Goal: Task Accomplishment & Management: Manage account settings

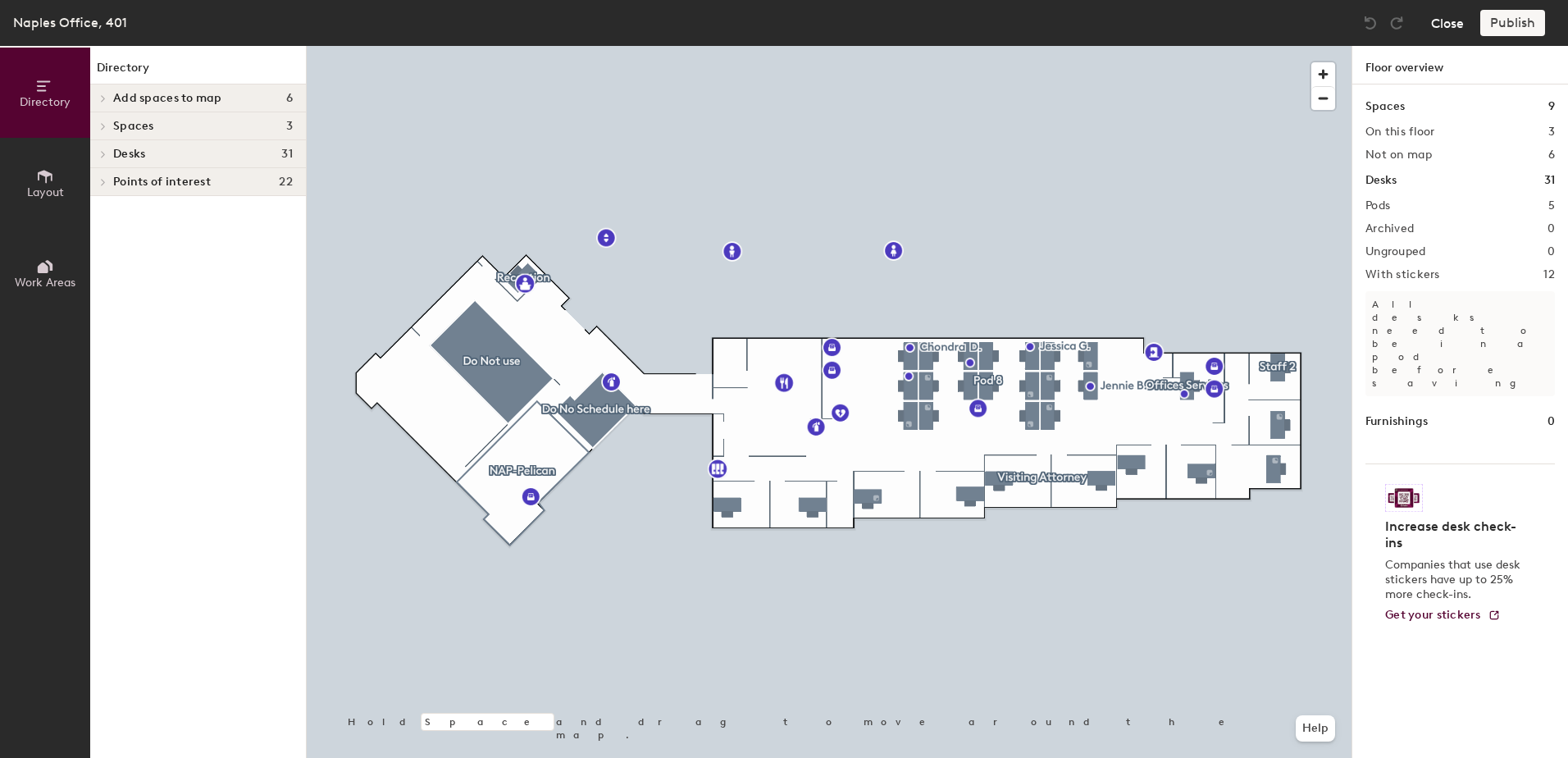
click at [1448, 28] on button "Close" at bounding box center [1448, 23] width 33 height 26
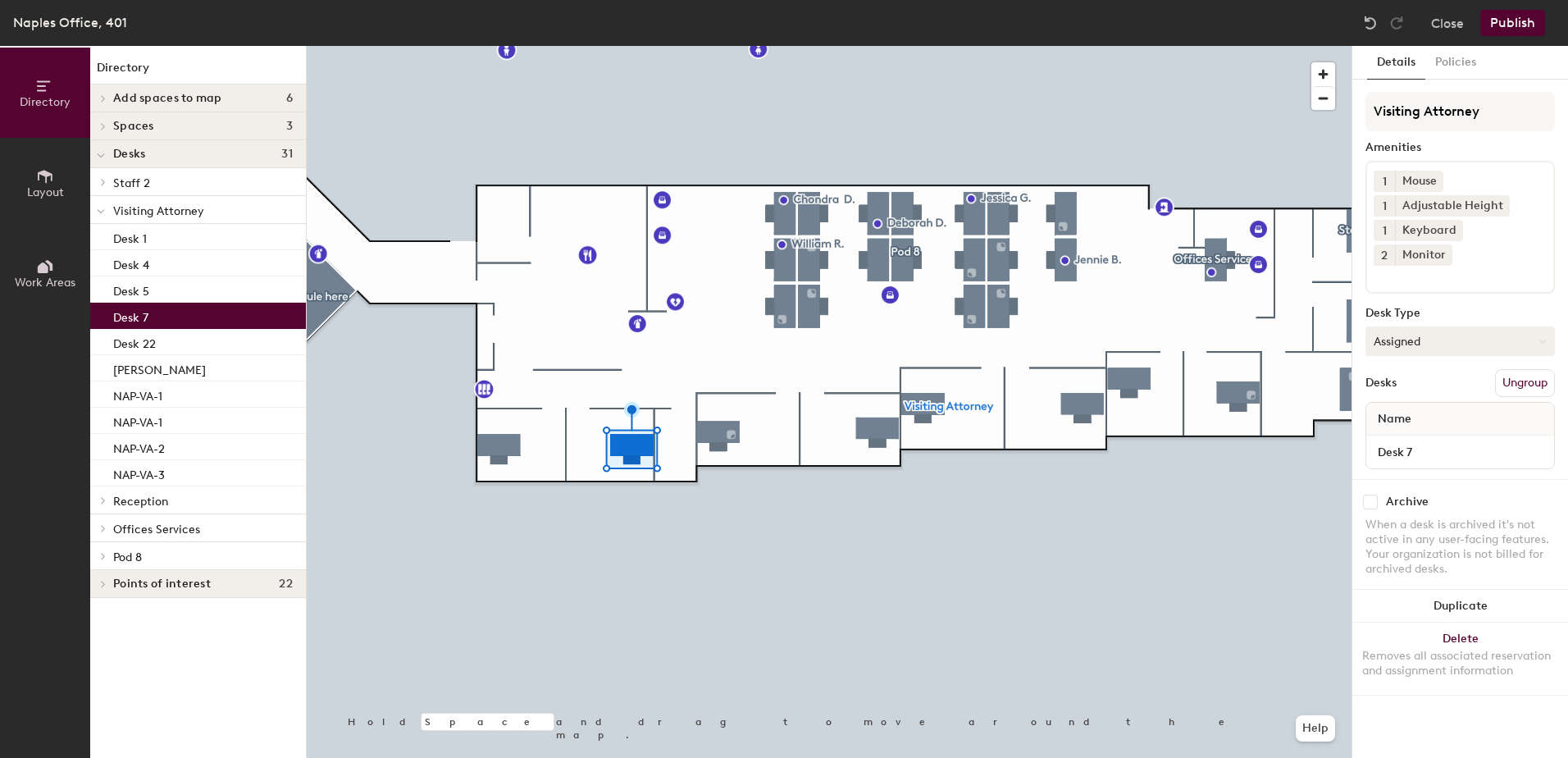
click at [1413, 327] on button "Assigned" at bounding box center [1460, 341] width 189 height 29
click at [1403, 429] on div "Hoteled" at bounding box center [1448, 442] width 164 height 24
click at [1453, 327] on button "Hoteled" at bounding box center [1460, 341] width 189 height 29
click at [1408, 379] on div "Assigned" at bounding box center [1448, 392] width 164 height 24
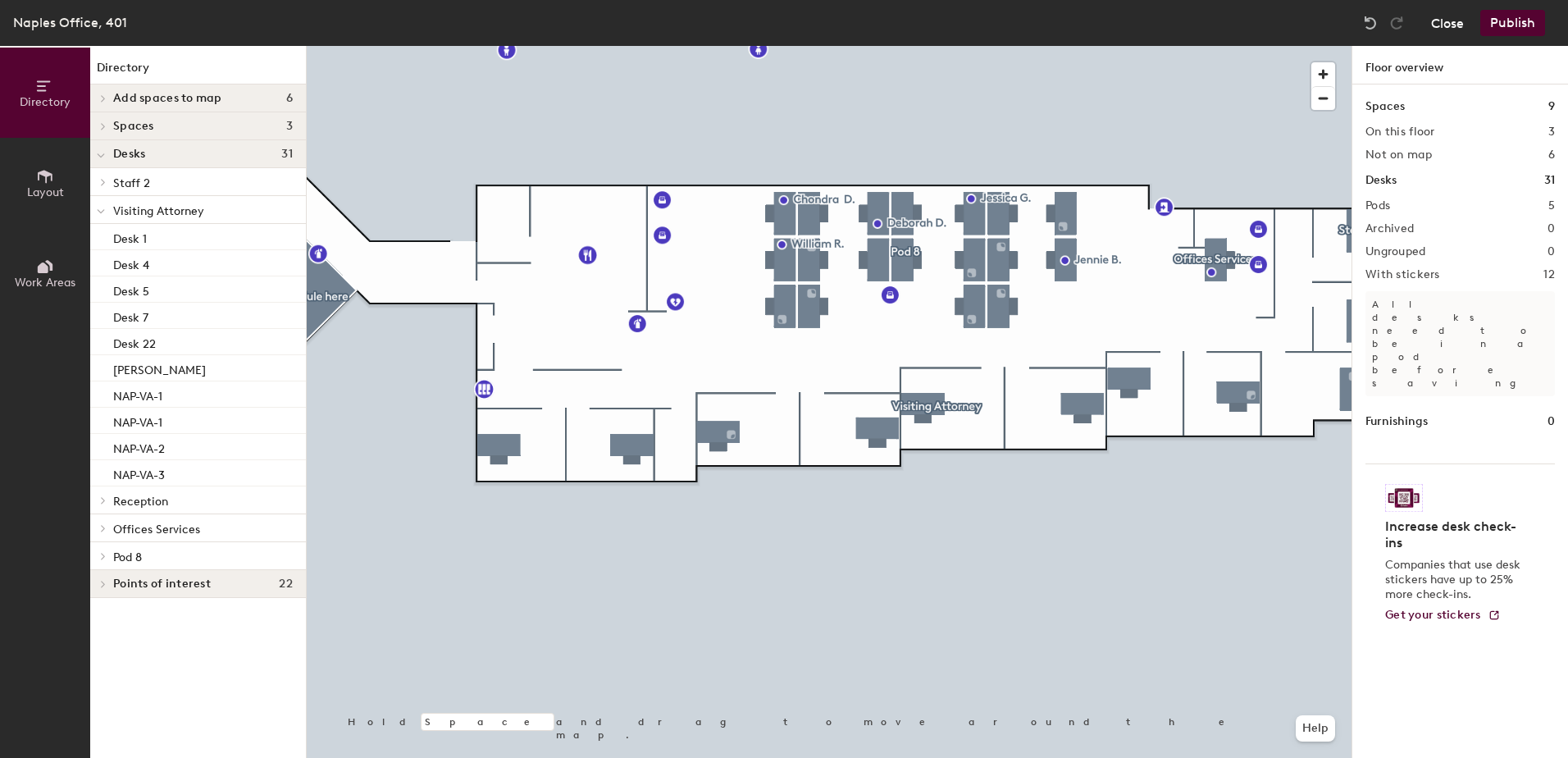
click at [1449, 16] on button "Close" at bounding box center [1448, 23] width 33 height 26
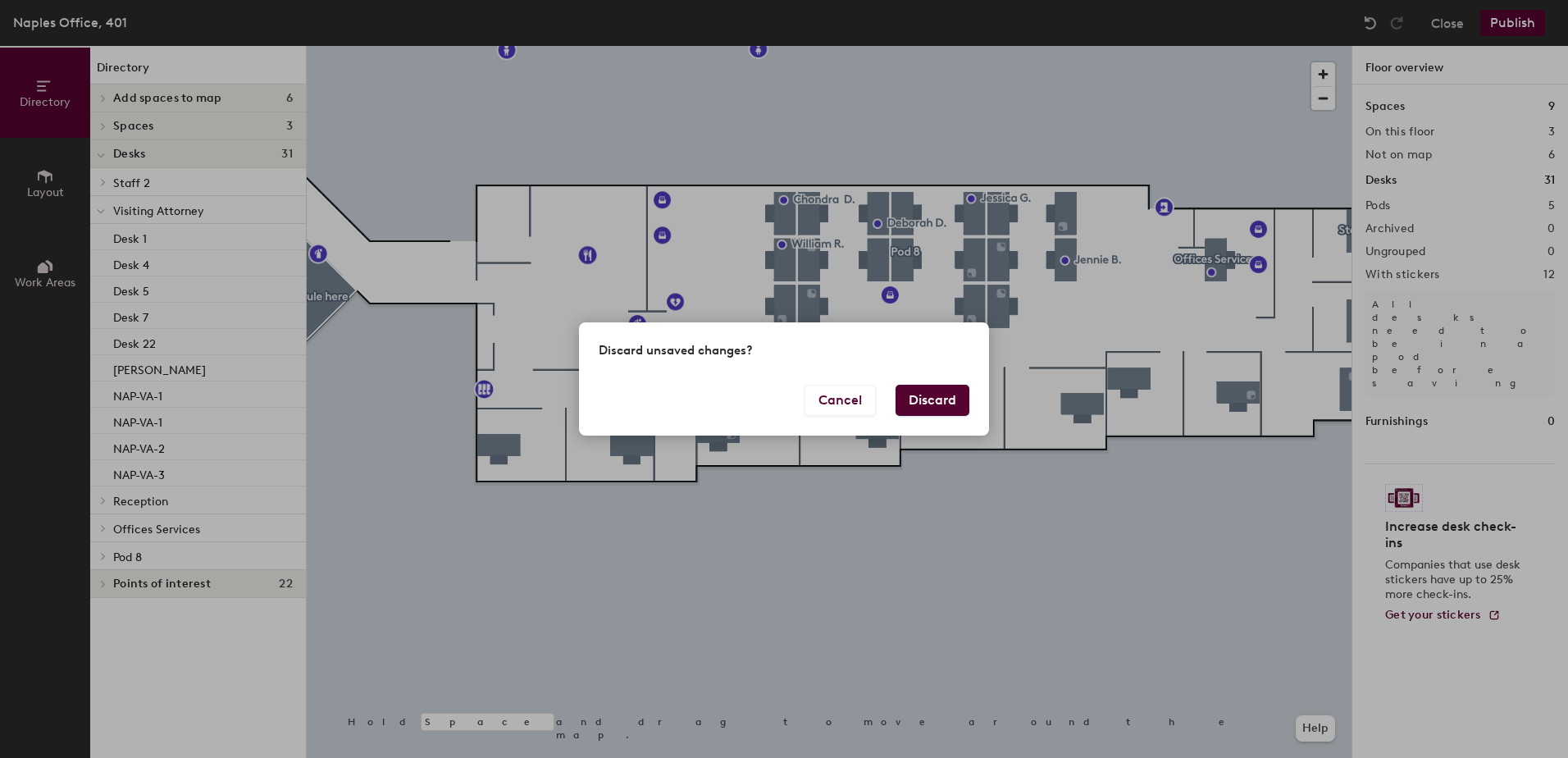
click at [913, 399] on button "Discard" at bounding box center [933, 400] width 73 height 31
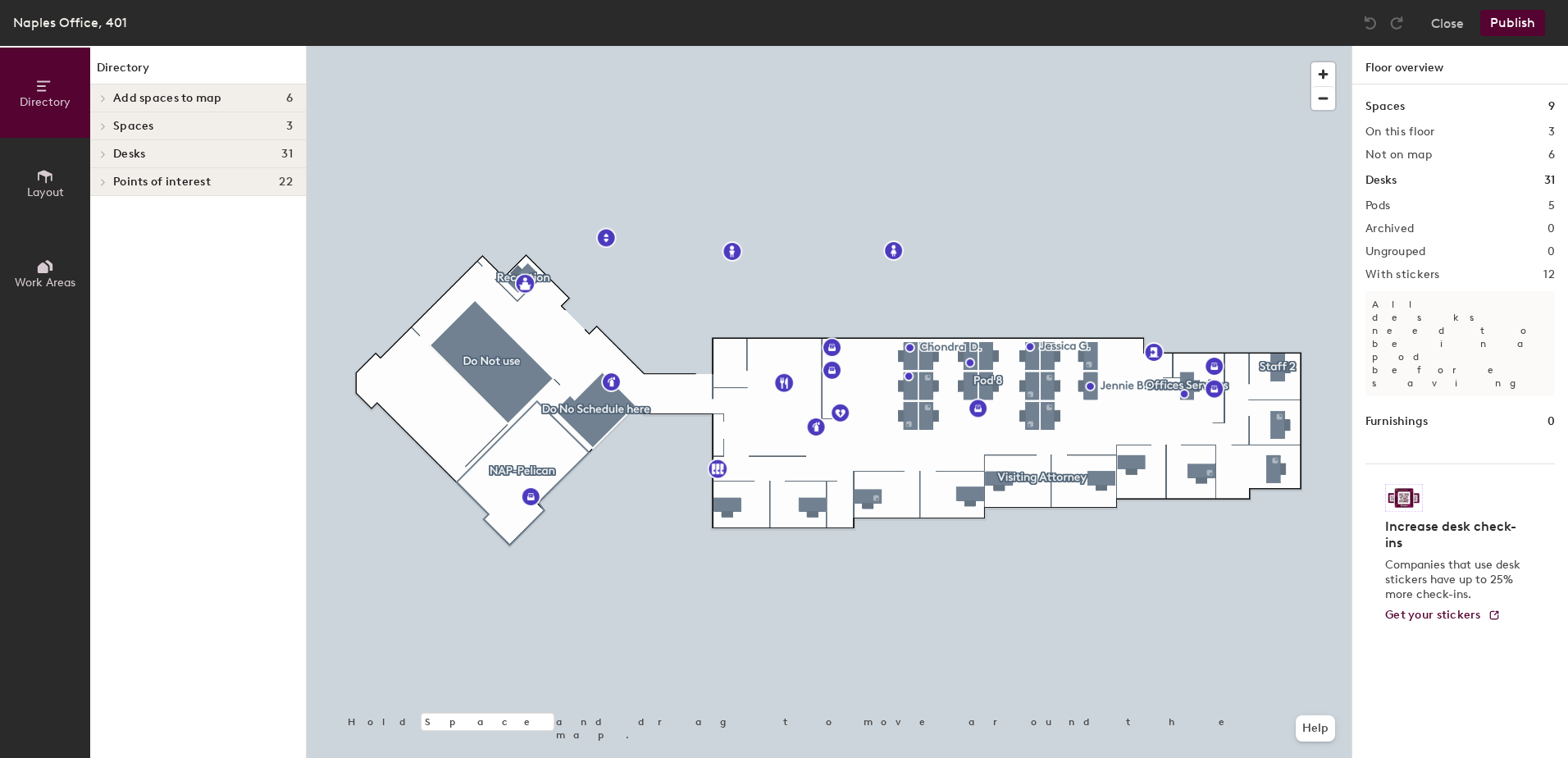
click at [130, 182] on span "Points of interest" at bounding box center [162, 182] width 98 height 13
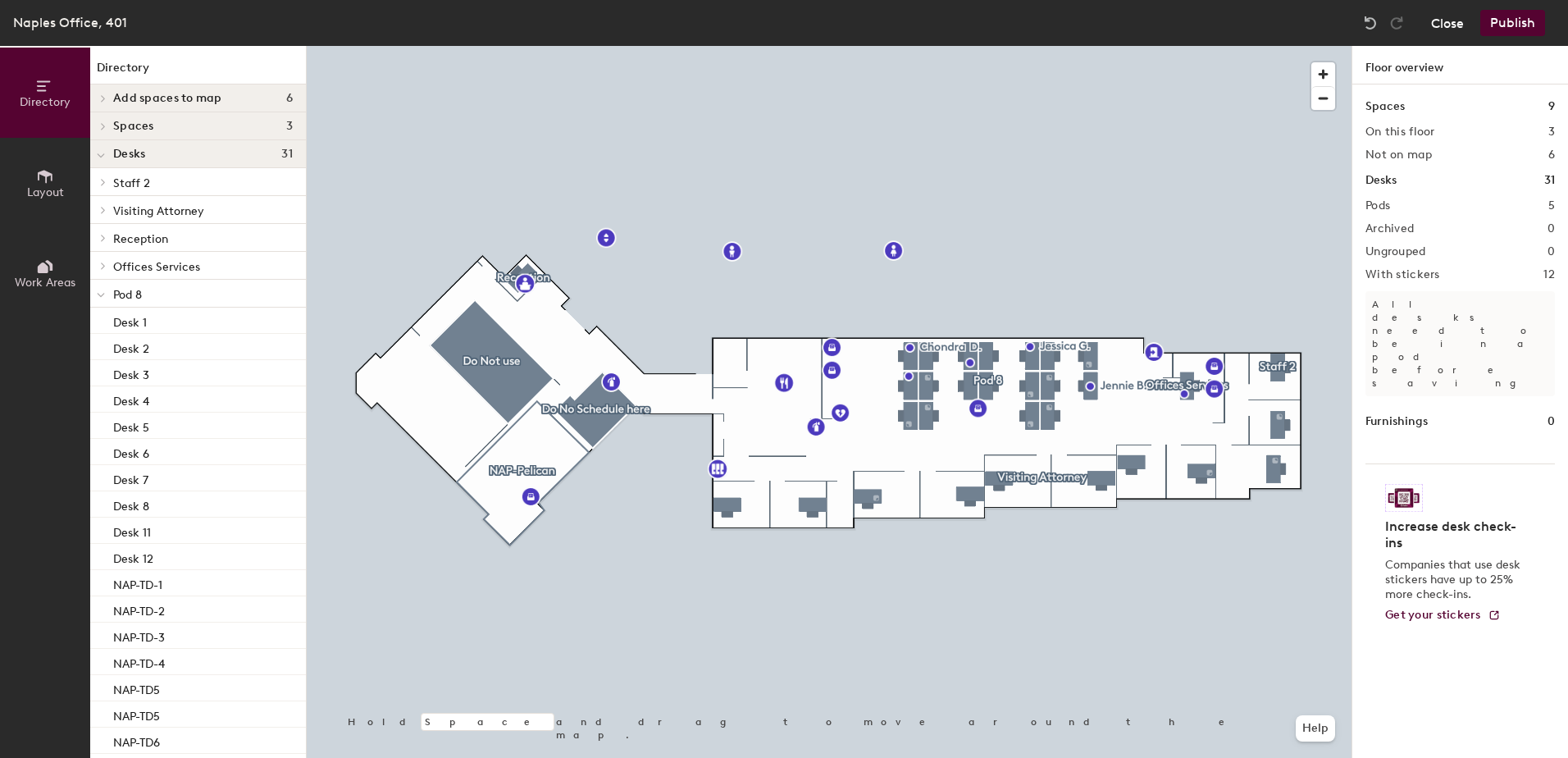
click at [1448, 28] on button "Close" at bounding box center [1448, 23] width 33 height 26
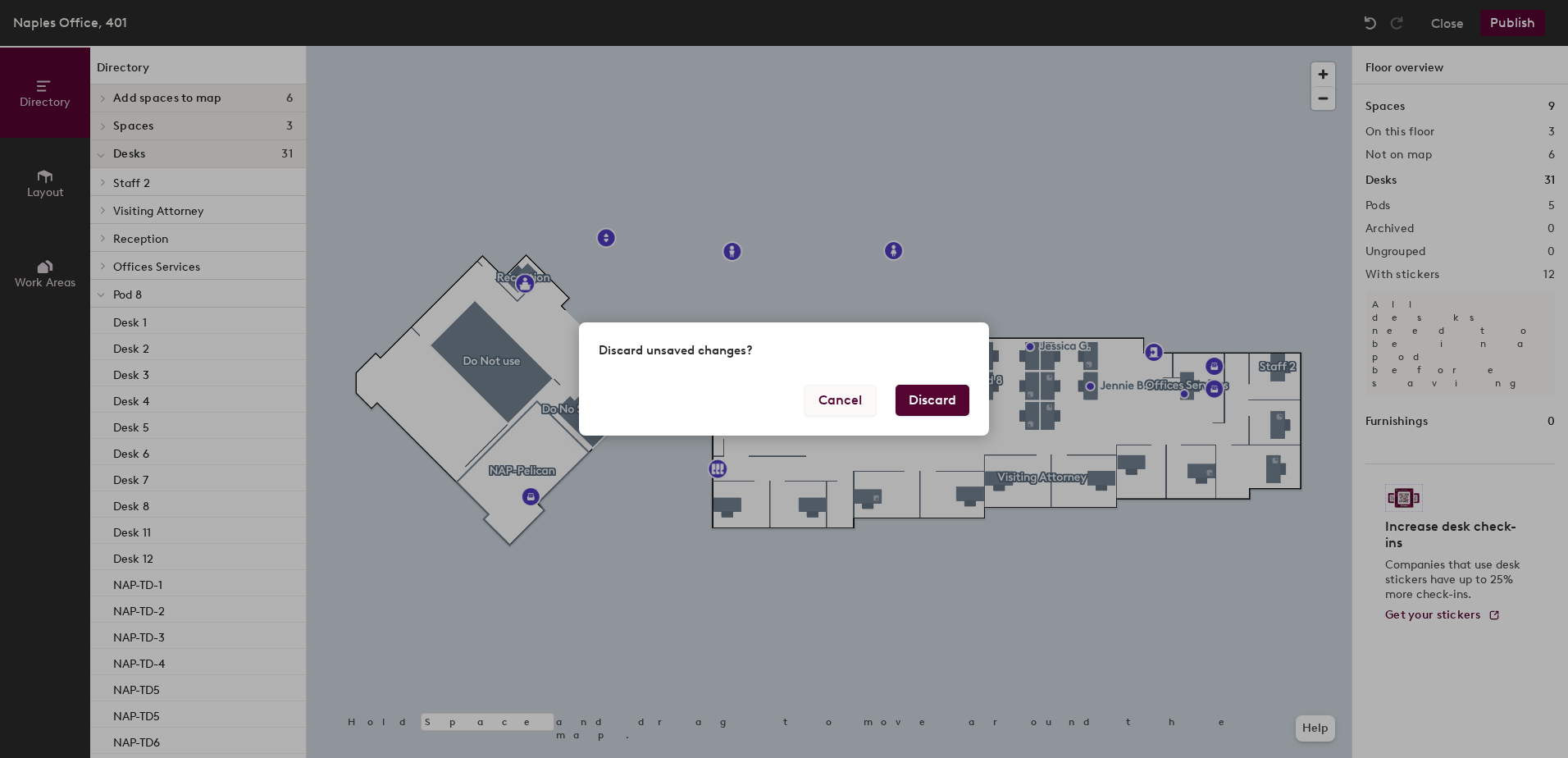
click at [839, 405] on button "Cancel" at bounding box center [840, 400] width 72 height 31
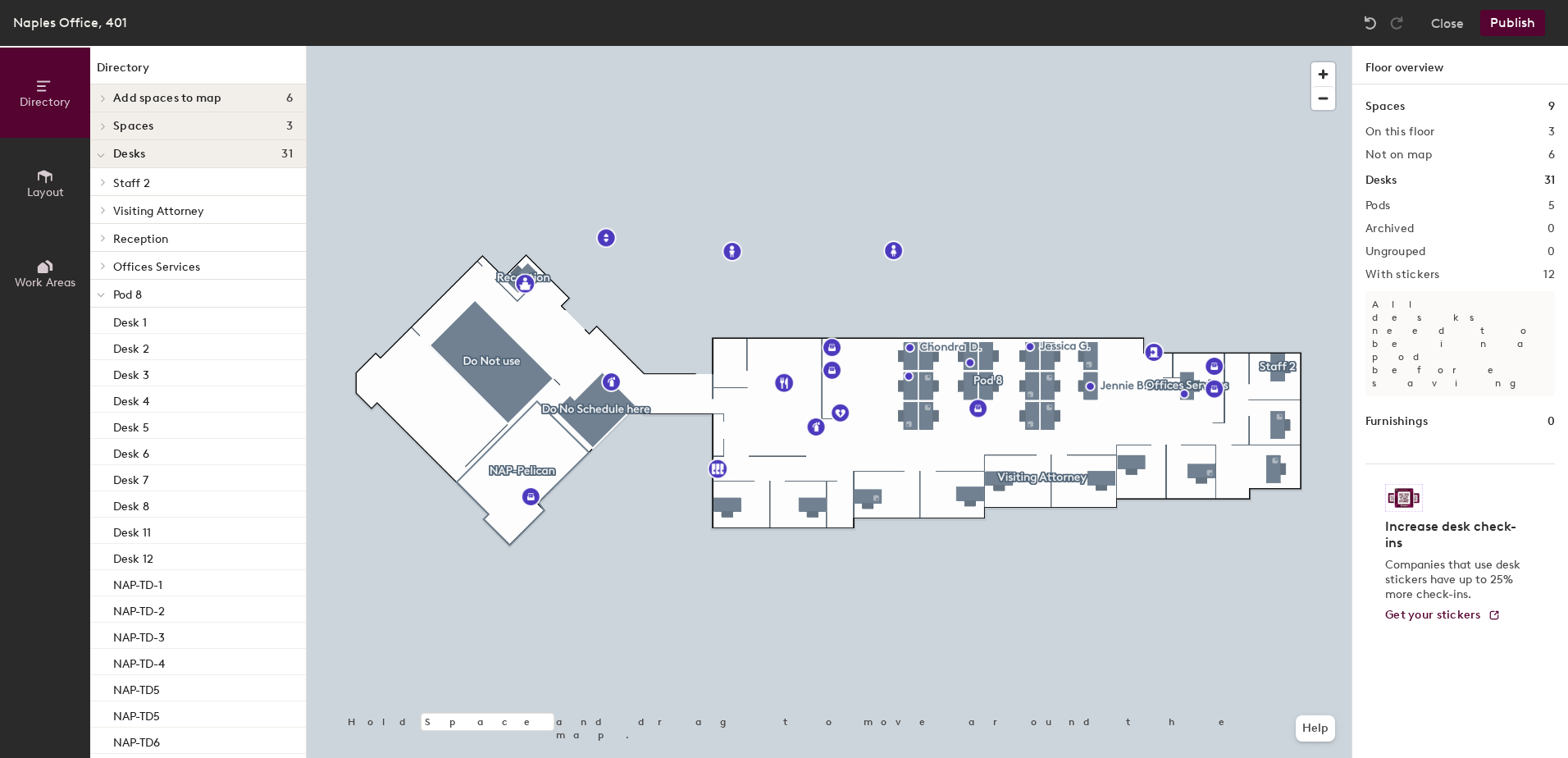
click at [1506, 18] on button "Publish" at bounding box center [1512, 23] width 65 height 26
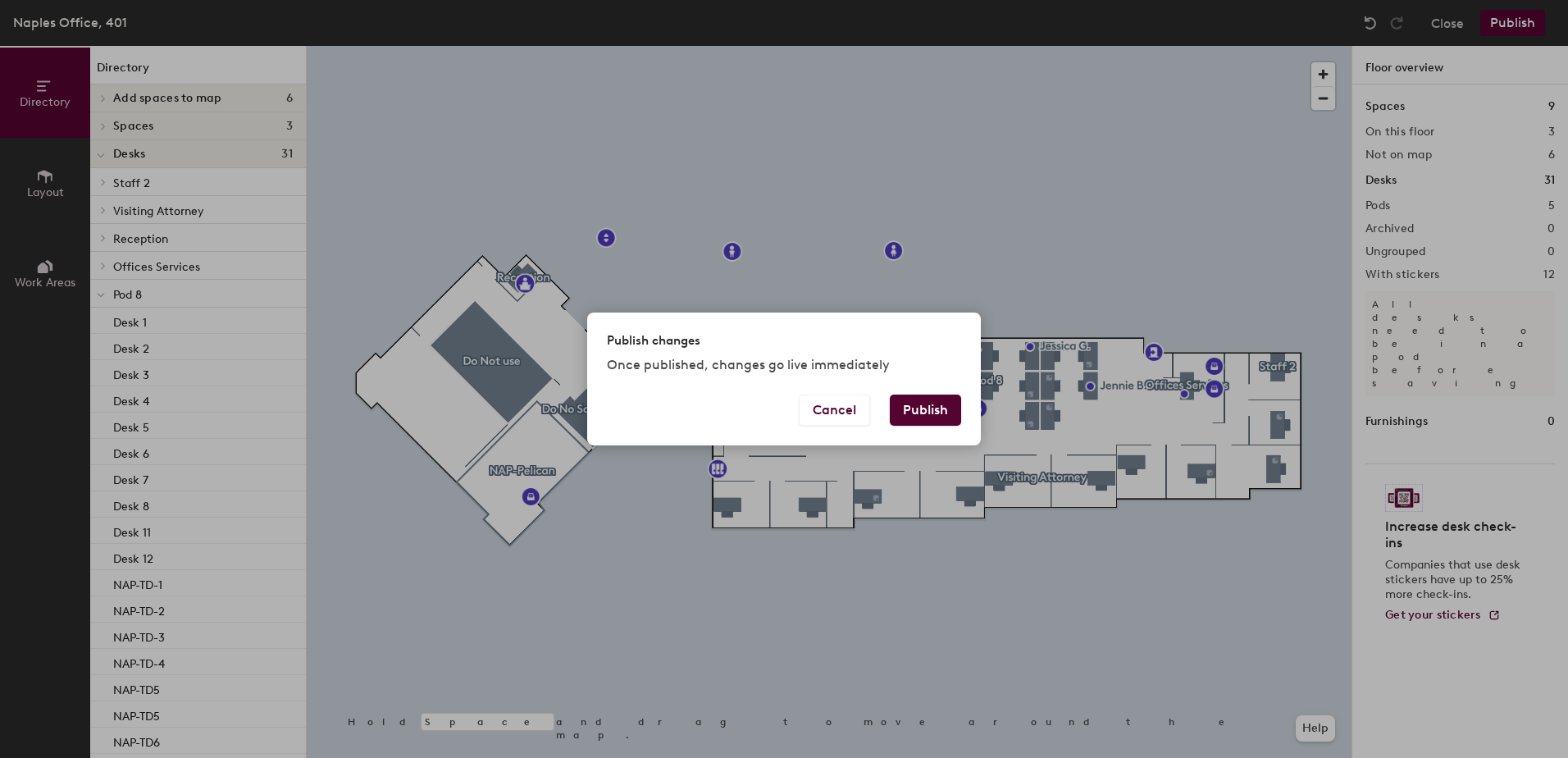
click at [930, 402] on button "Publish" at bounding box center [925, 410] width 72 height 31
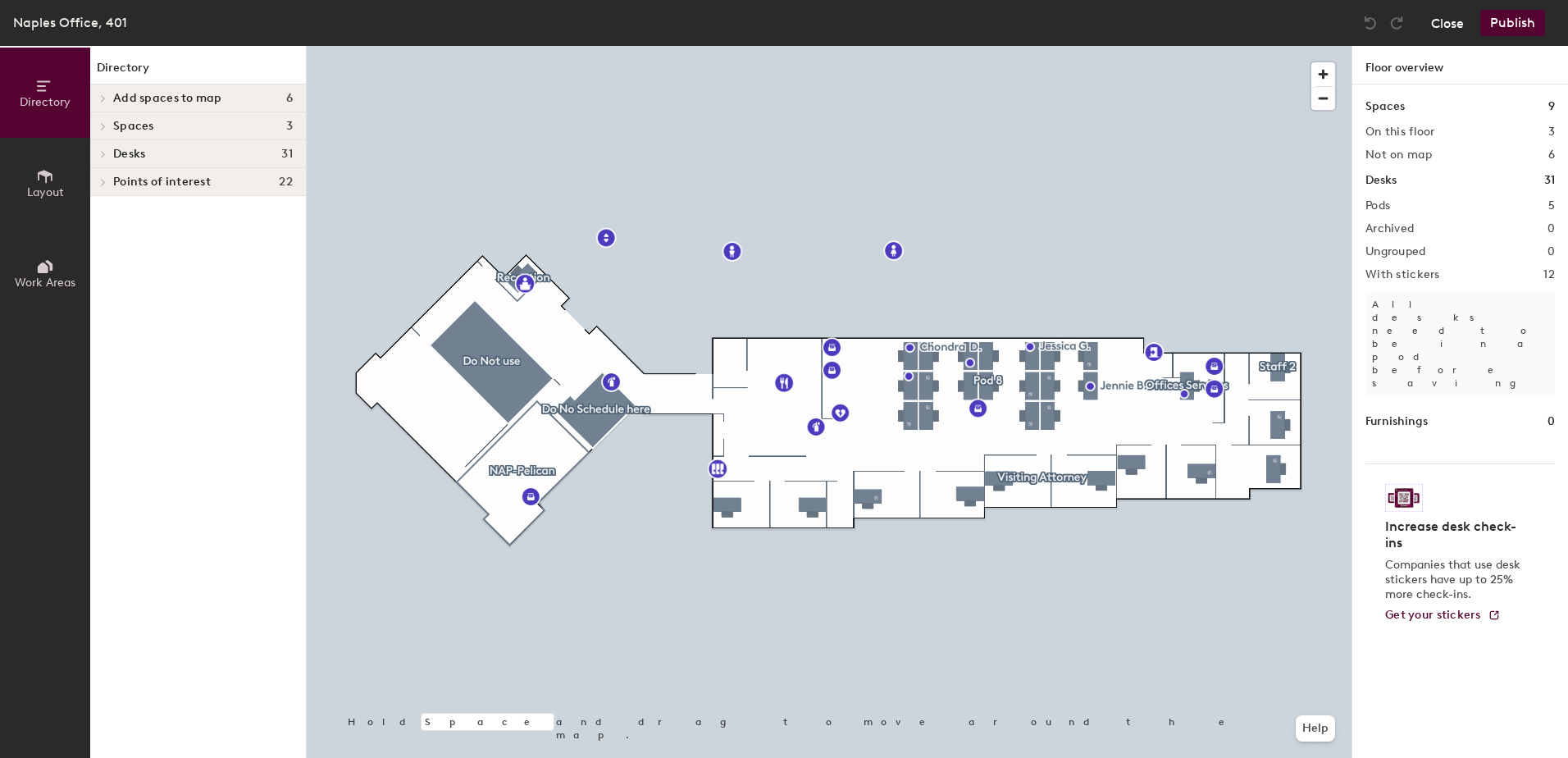
click at [1439, 28] on button "Close" at bounding box center [1448, 23] width 33 height 26
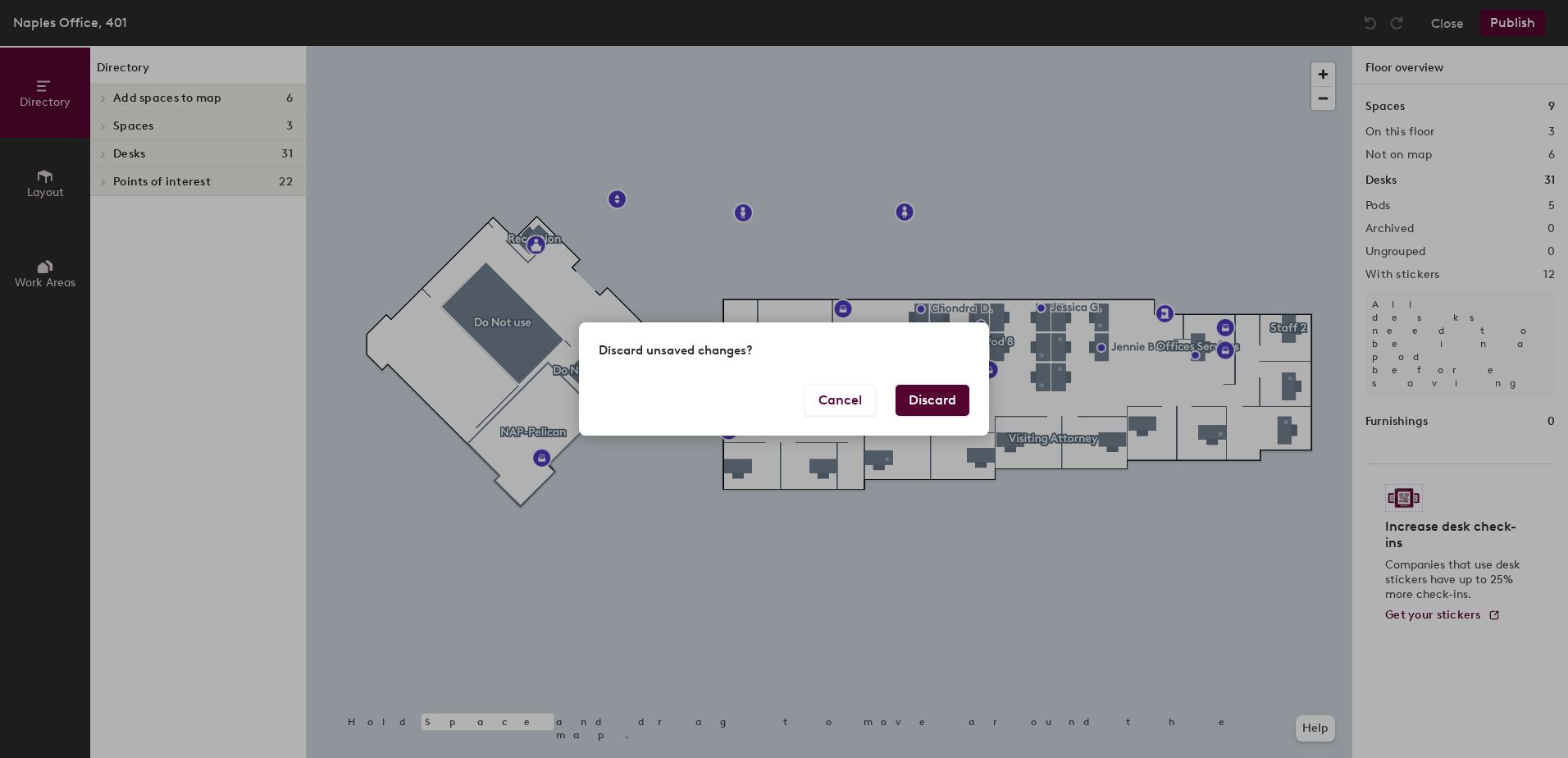
click at [949, 399] on button "Discard" at bounding box center [933, 400] width 73 height 31
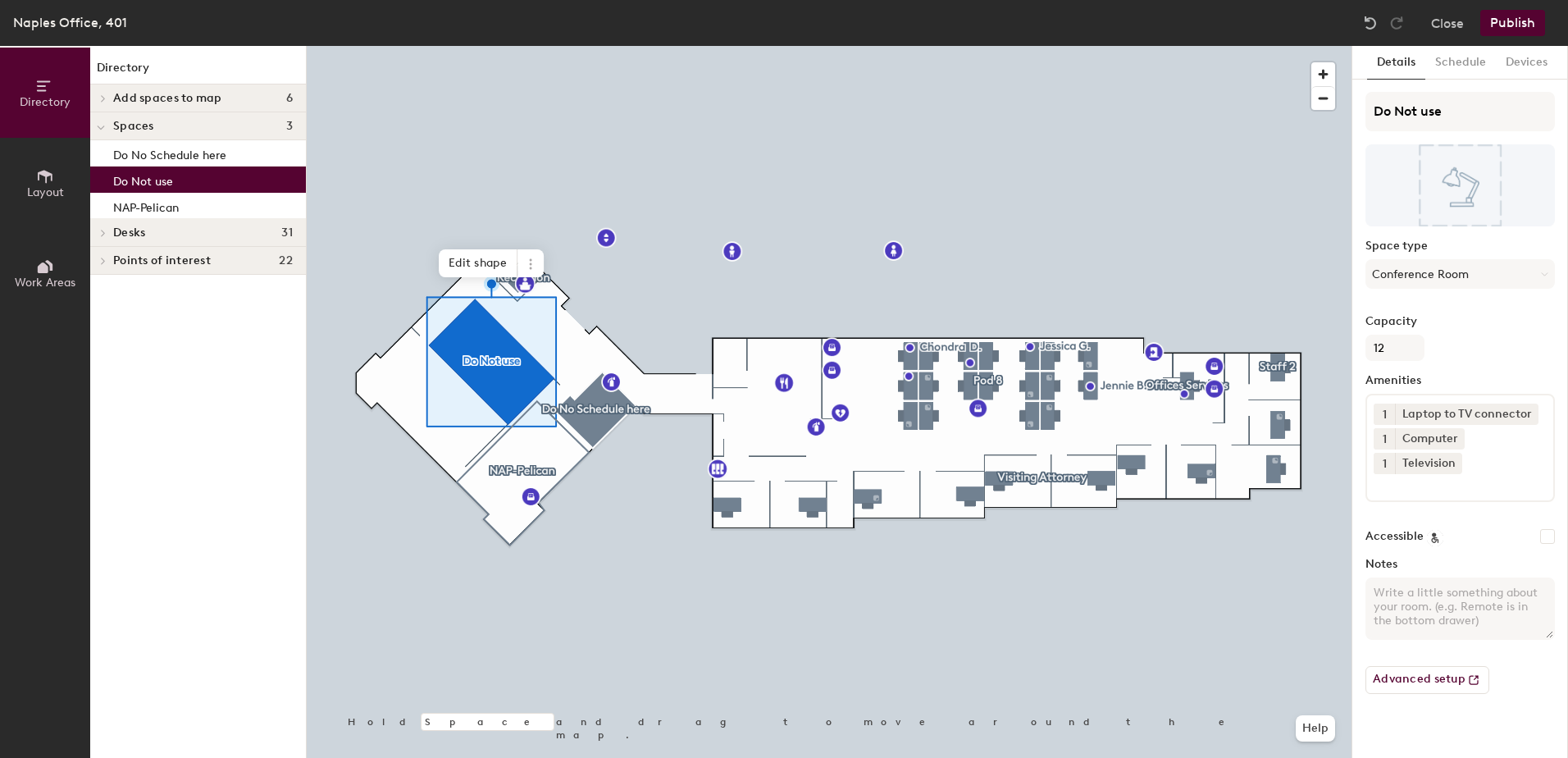
click at [120, 263] on span "Points of interest" at bounding box center [162, 261] width 98 height 13
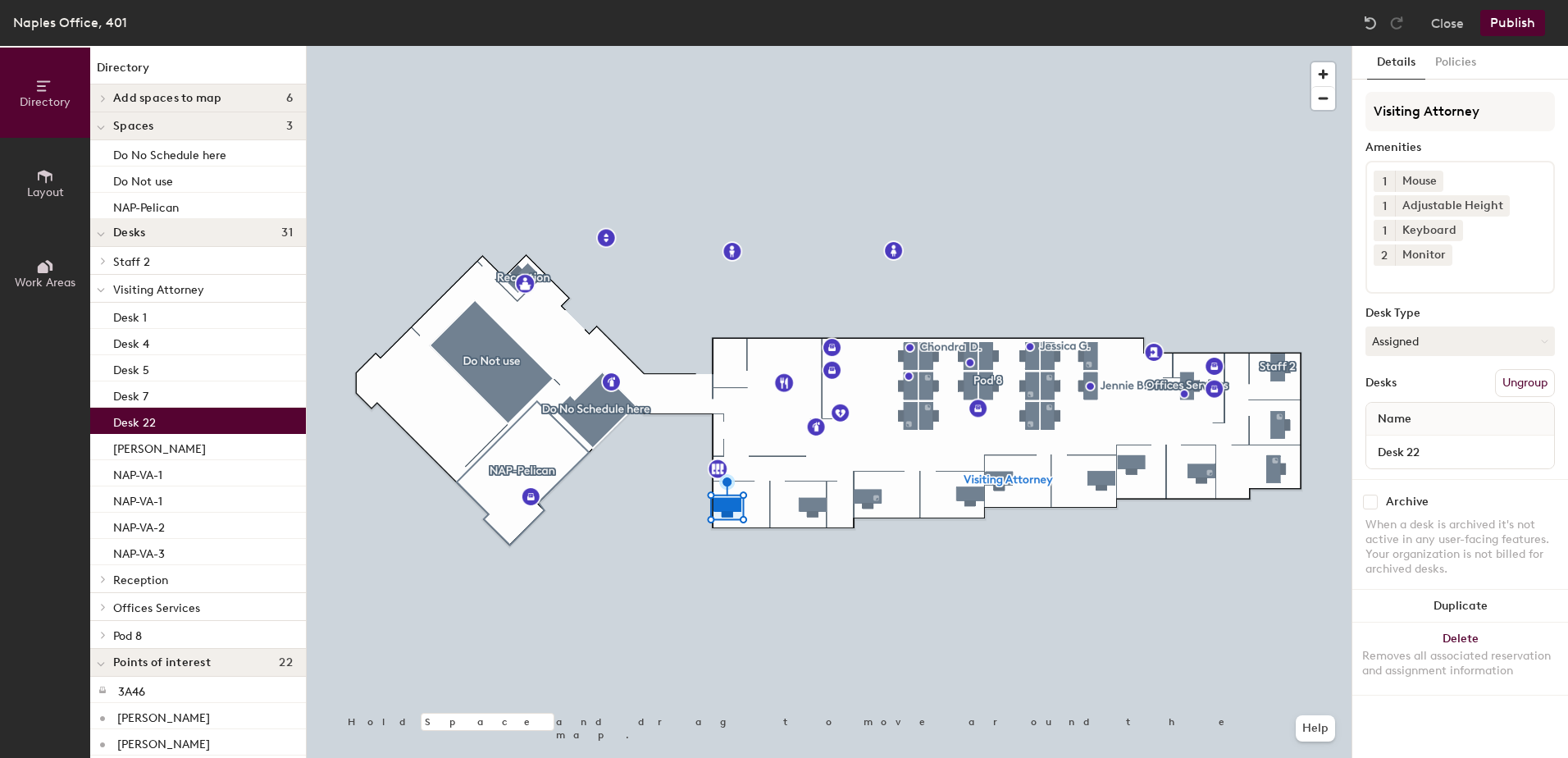
click at [805, 46] on div at bounding box center [829, 46] width 1045 height 0
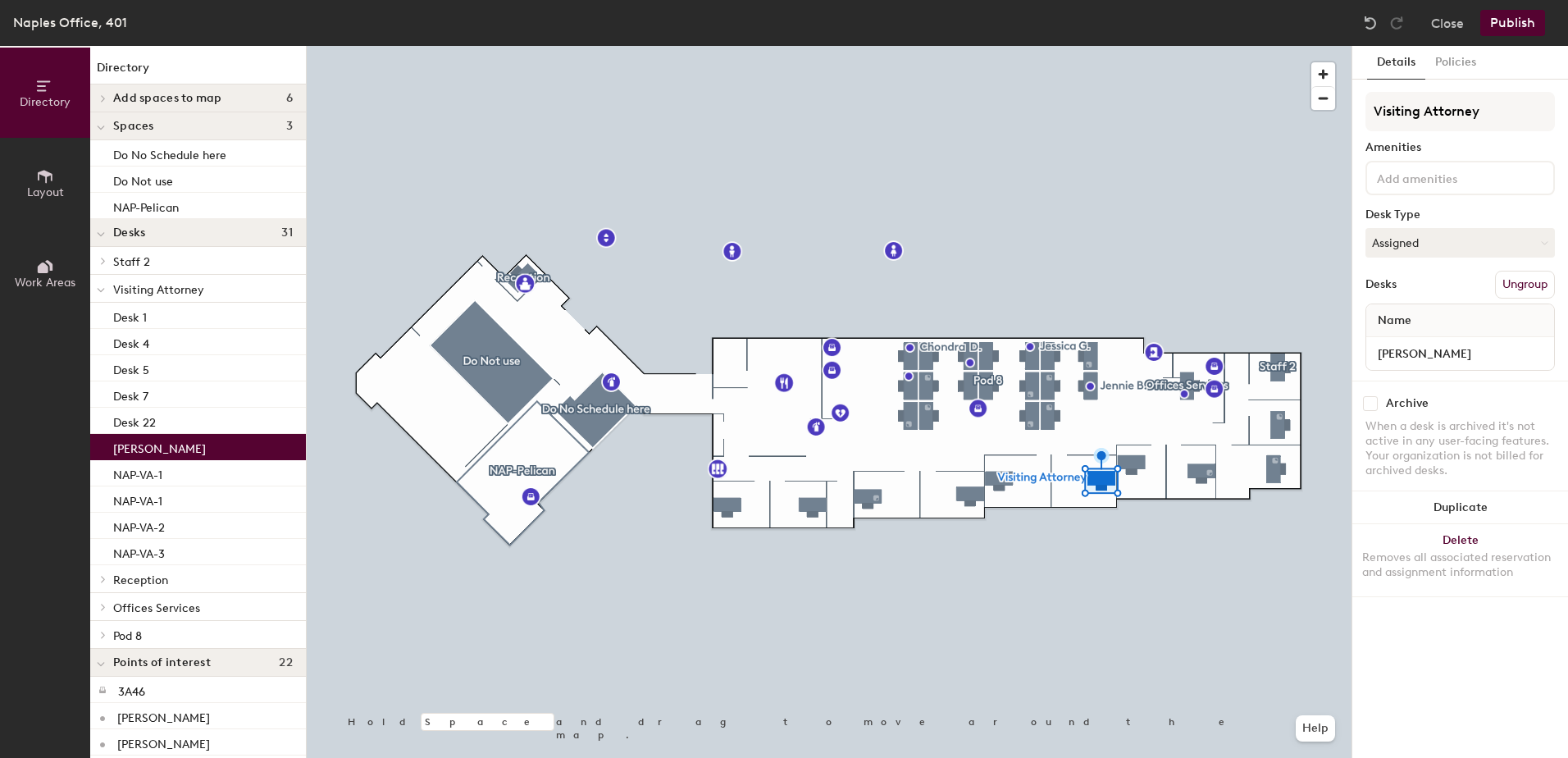
click at [1132, 46] on div at bounding box center [829, 46] width 1045 height 0
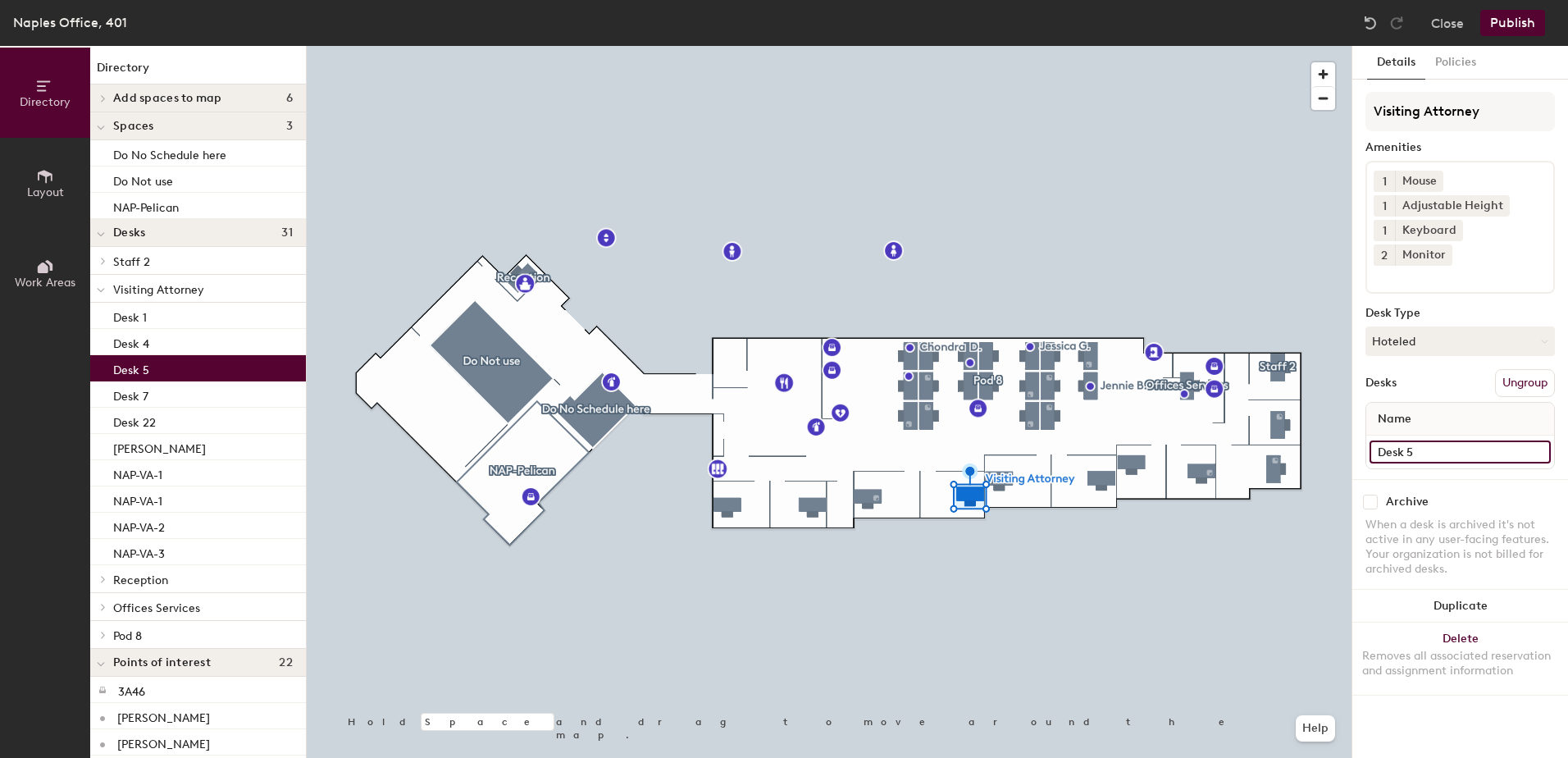
click at [1436, 441] on input "Desk 5" at bounding box center [1460, 452] width 182 height 23
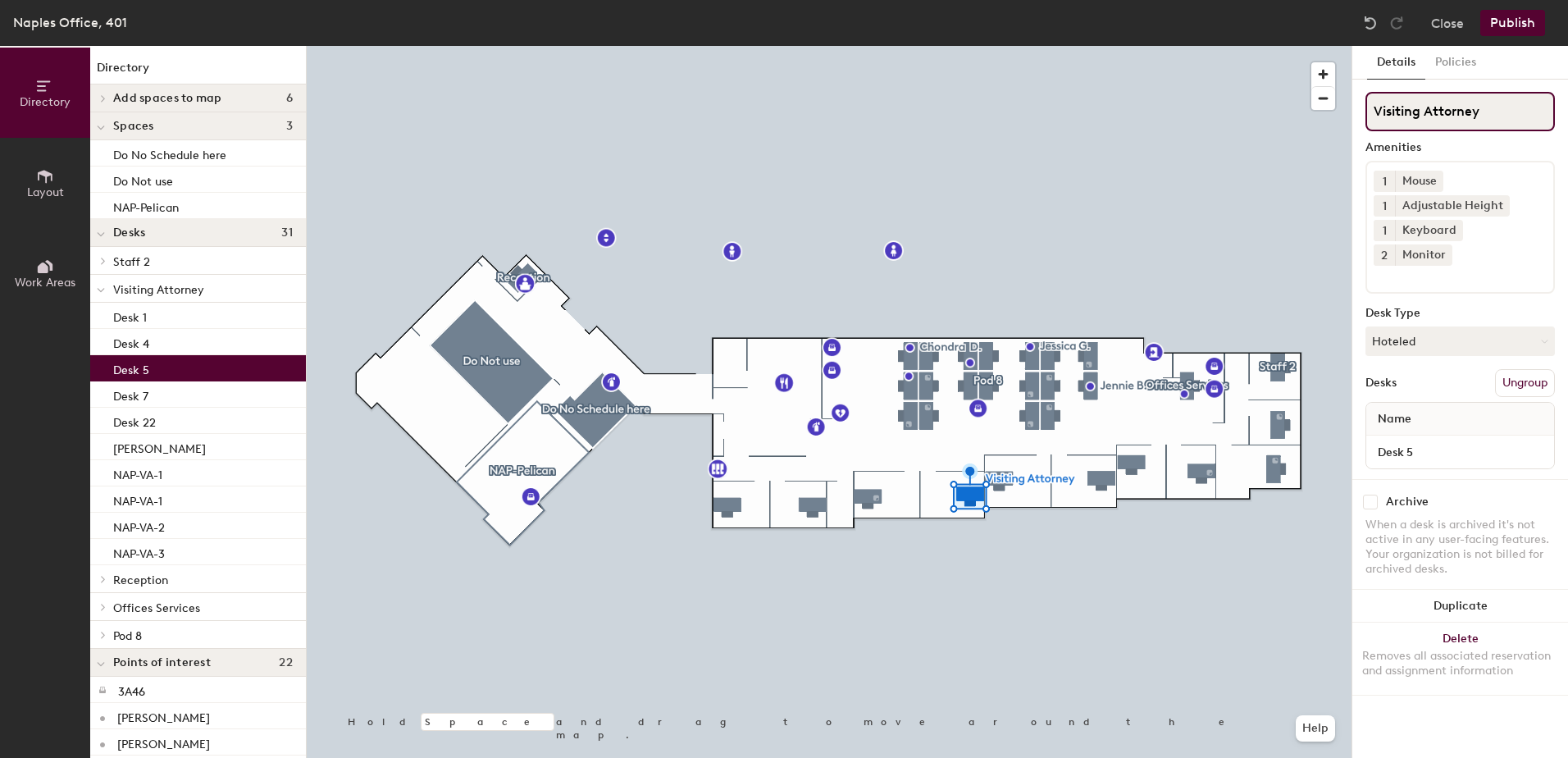
click at [1453, 100] on input "Visiting Attorney" at bounding box center [1460, 112] width 189 height 40
drag, startPoint x: 1496, startPoint y: 110, endPoint x: 1353, endPoint y: 107, distance: 143.0
click at [1353, 107] on div "Details Policies Visiting Attorney Amenities 1 Mouse 1 Adjustable Height 1 Keyb…" at bounding box center [1460, 402] width 216 height 712
click at [1458, 140] on div "Visiting Attorney Amenities 1 Mouse 1 Adjustable Height 1 Keyboard 2 Monitor De…" at bounding box center [1460, 285] width 189 height 387
click at [1264, 87] on div "Directory Layout Work Areas Directory Add spaces to map 6 NAP-Egret TD2 TD3 Vis…" at bounding box center [784, 402] width 1568 height 712
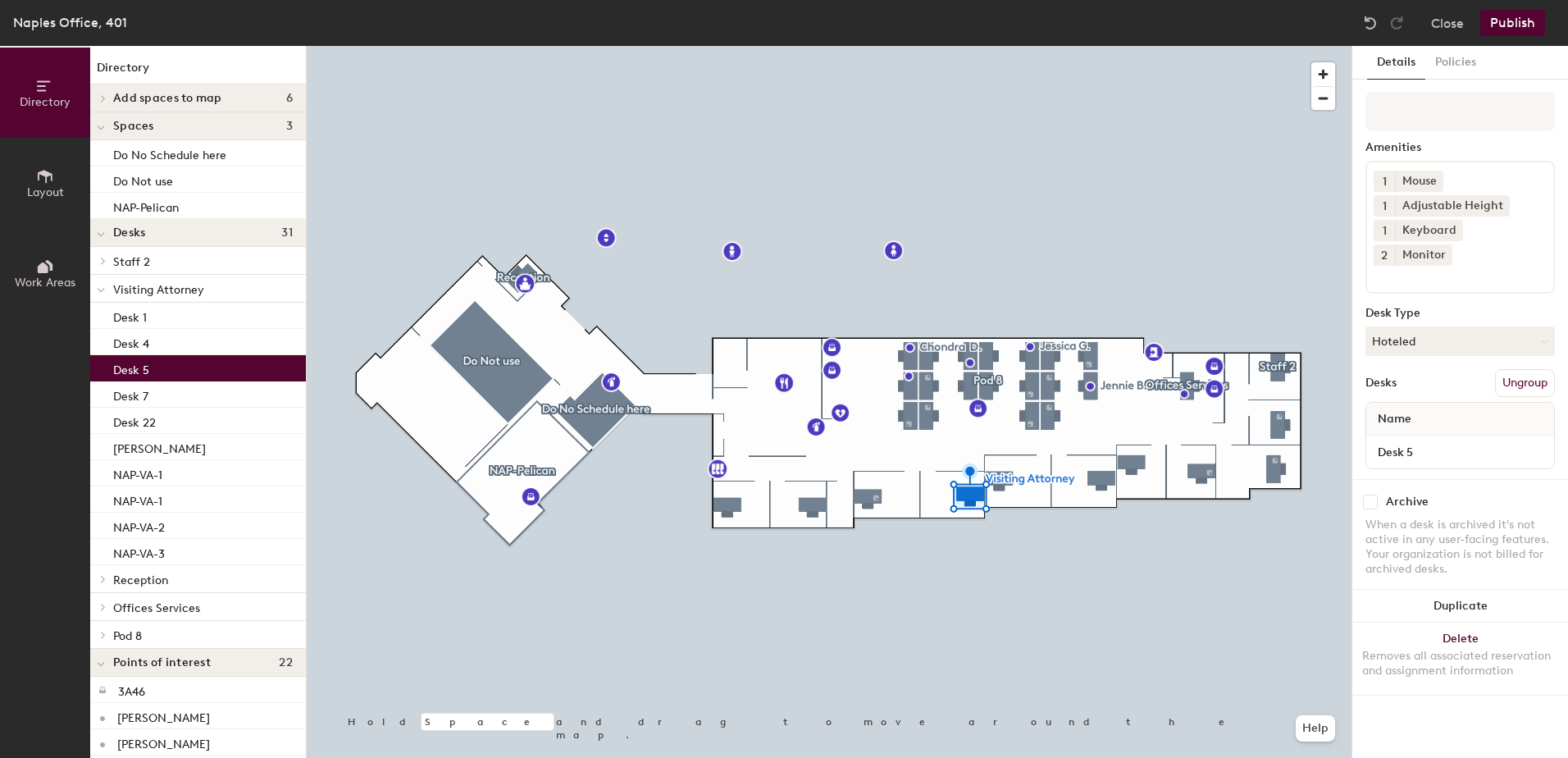
click at [1399, 701] on div "Details Policies Amenities 1 Mouse 1 Adjustable Height 1 Keyboard 2 Monitor Des…" at bounding box center [1460, 402] width 216 height 712
click at [1504, 24] on button "Publish" at bounding box center [1512, 23] width 65 height 26
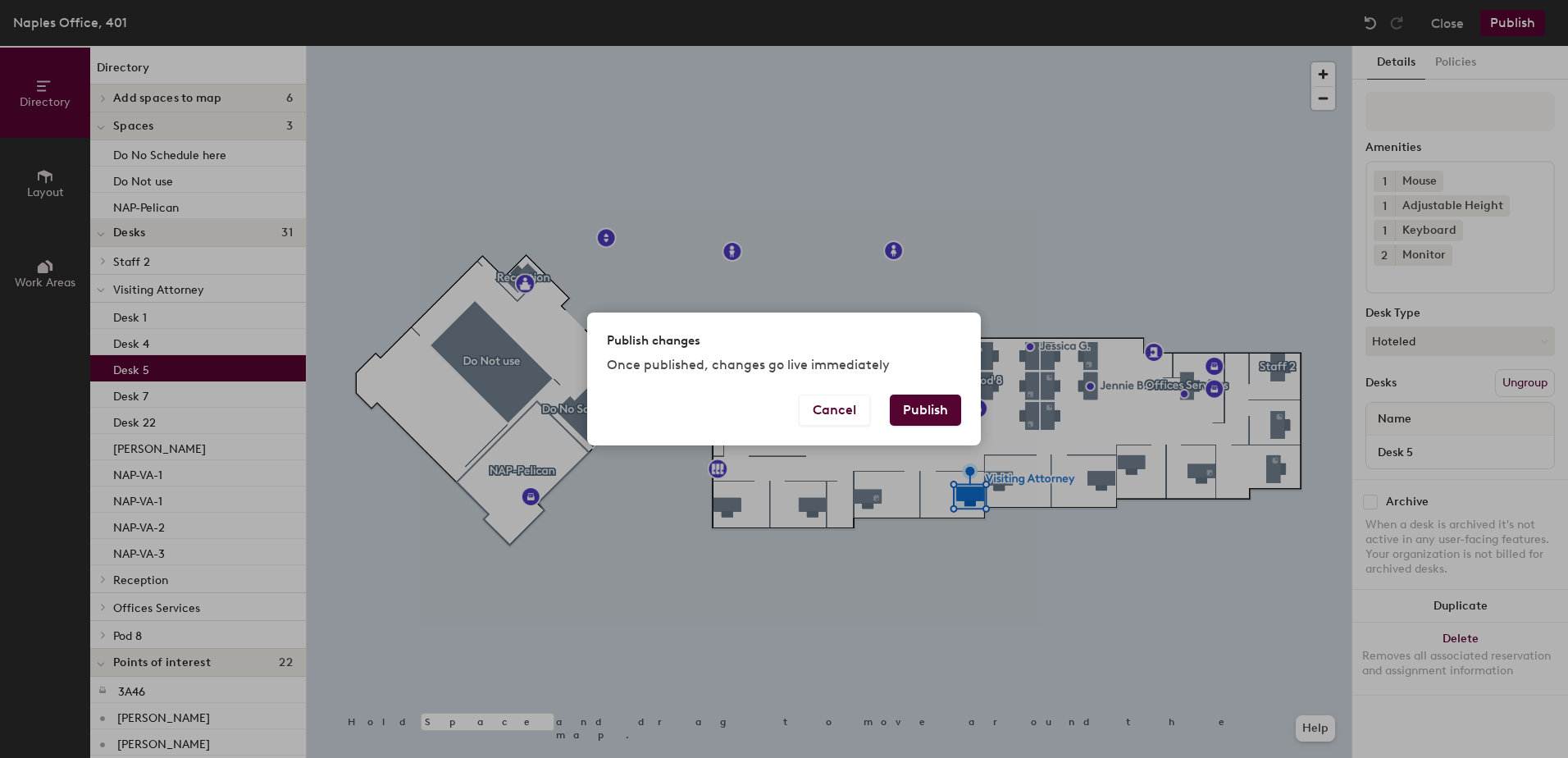
click at [918, 417] on button "Publish" at bounding box center [925, 410] width 72 height 31
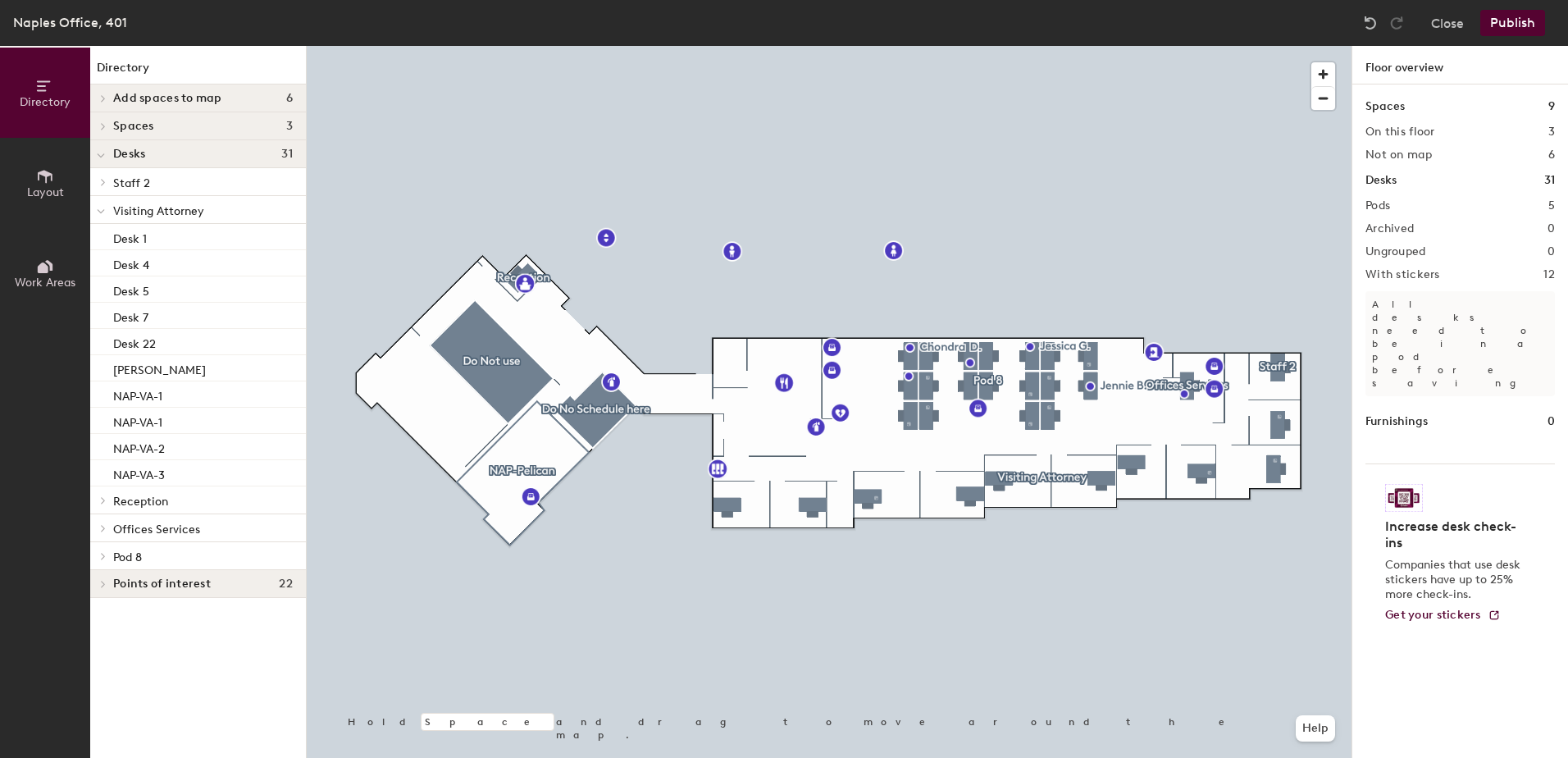
click at [863, 46] on div at bounding box center [829, 46] width 1045 height 0
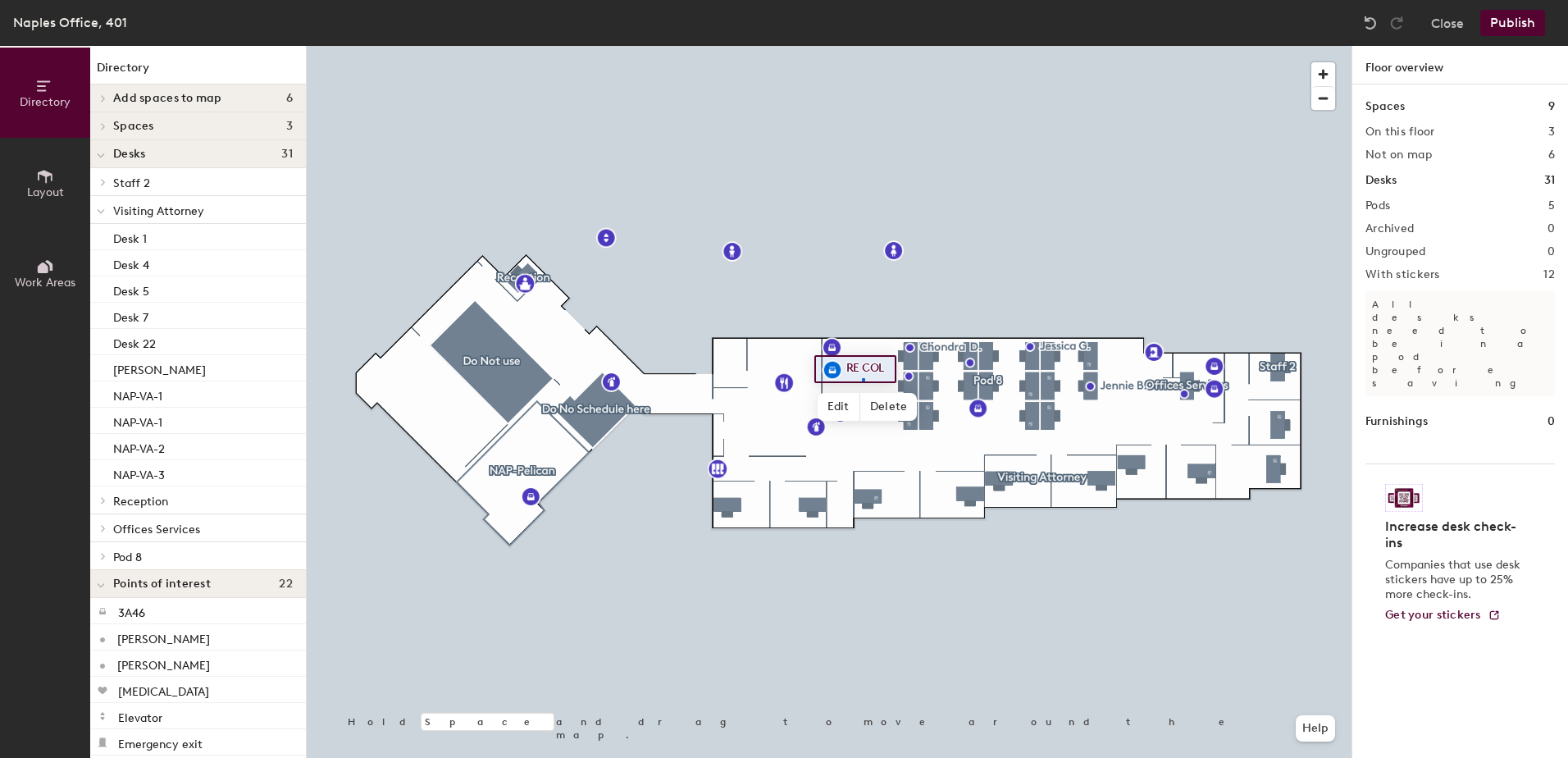
click at [863, 379] on div at bounding box center [863, 379] width 3 height 3
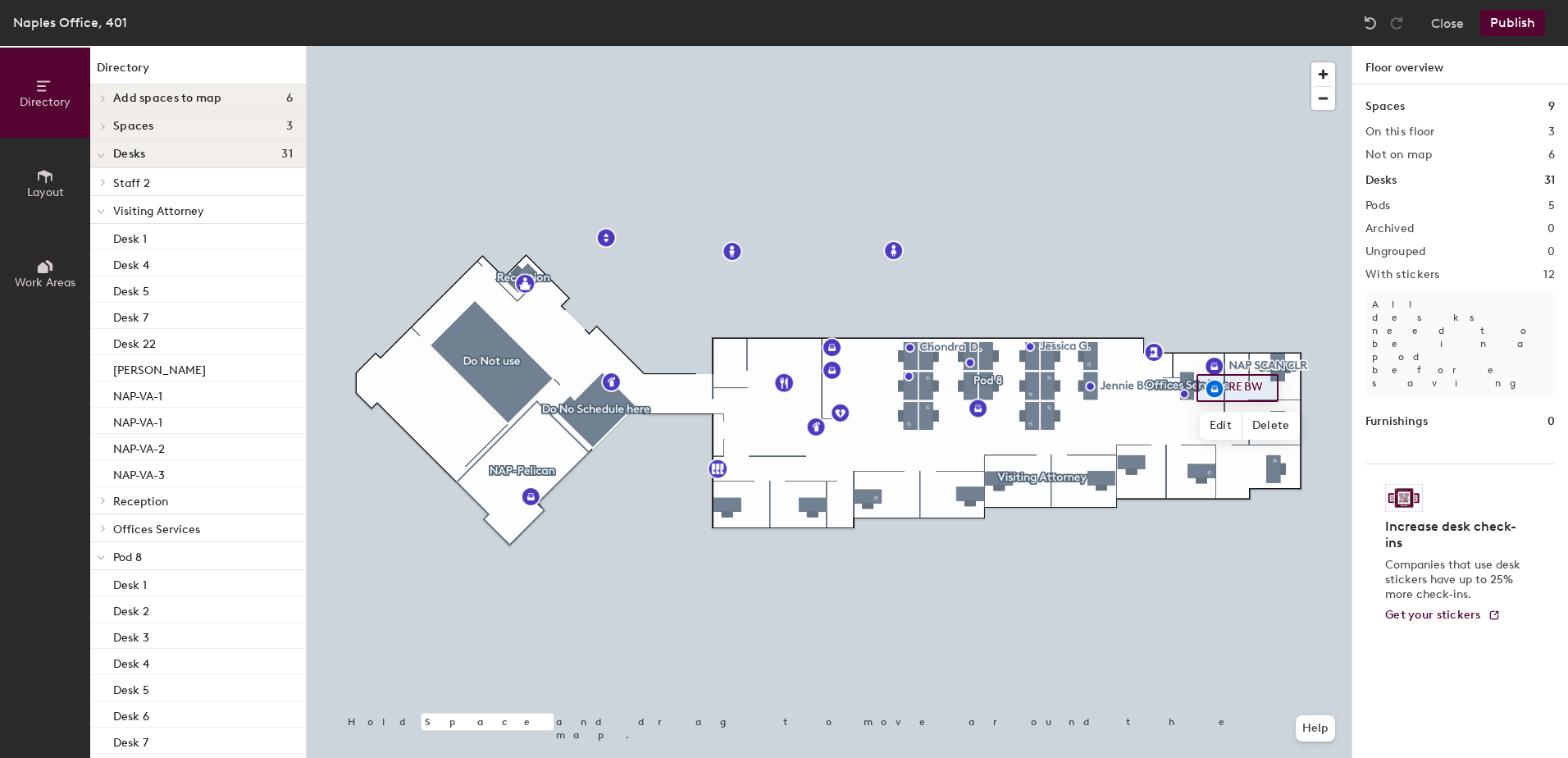
click at [1256, 46] on div at bounding box center [829, 46] width 1045 height 0
click at [1275, 46] on div at bounding box center [829, 46] width 1045 height 0
